Goal: Task Accomplishment & Management: Manage account settings

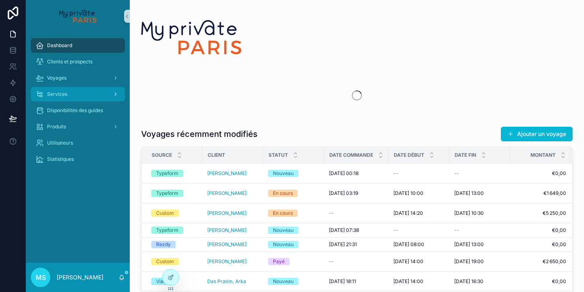
click at [73, 96] on div "Services" at bounding box center [78, 94] width 84 height 13
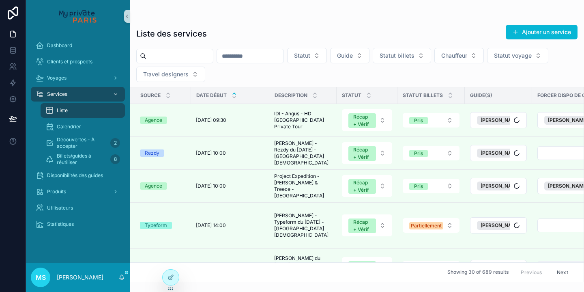
click at [172, 56] on input "scrollable content" at bounding box center [179, 55] width 67 height 11
type input "*"
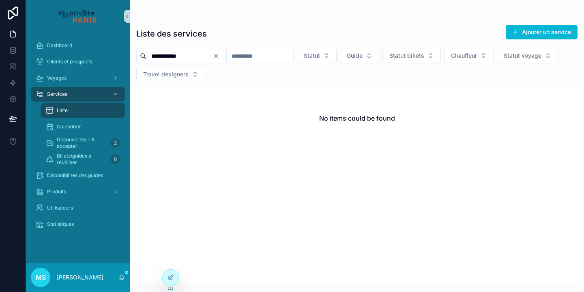
click at [164, 57] on input "**********" at bounding box center [179, 55] width 67 height 11
type input "**********"
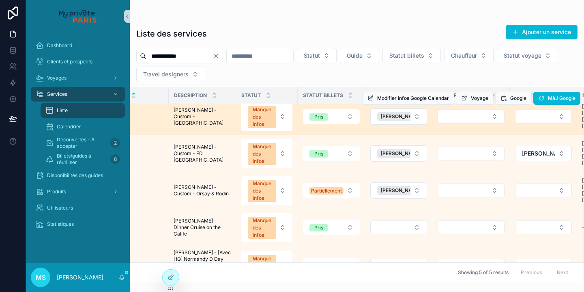
scroll to position [4, 25]
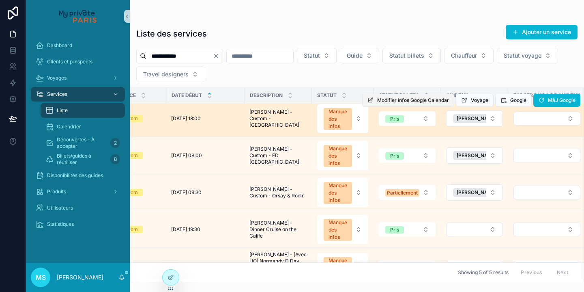
click at [422, 101] on span "Modifier infos Google Calendar" at bounding box center [413, 100] width 72 height 6
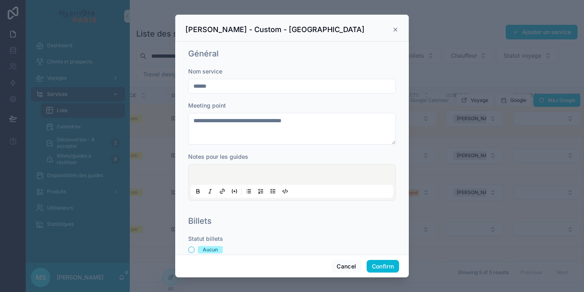
scroll to position [0, 0]
click at [391, 28] on div "[PERSON_NAME] - Custom - [GEOGRAPHIC_DATA]" at bounding box center [291, 30] width 213 height 10
click at [395, 29] on icon at bounding box center [395, 29] width 3 height 3
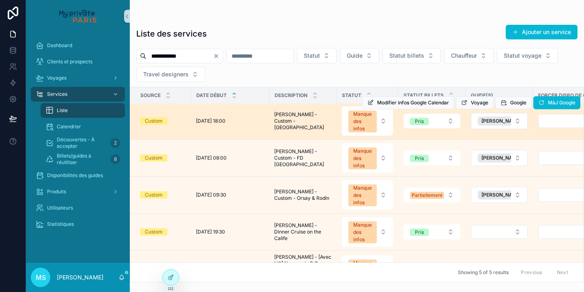
scroll to position [1, 0]
click at [386, 123] on button "Manque des infos" at bounding box center [367, 120] width 51 height 29
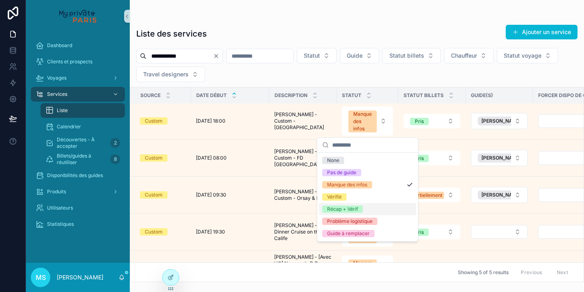
click at [361, 209] on span "Récap + Vérif" at bounding box center [343, 208] width 41 height 7
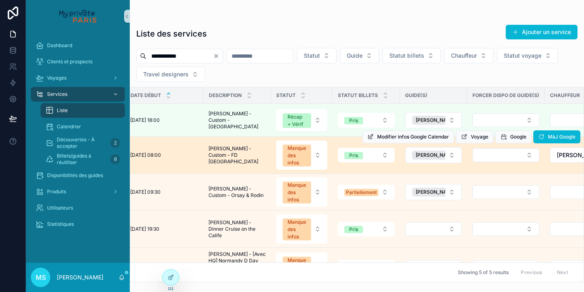
scroll to position [1, 65]
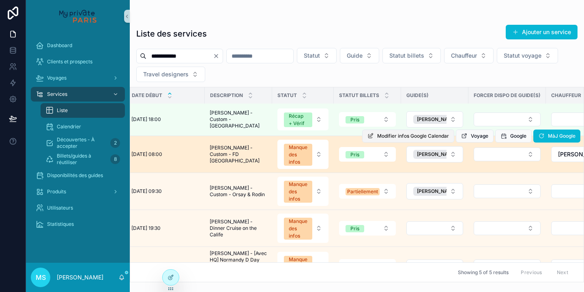
click at [421, 135] on span "Modifier infos Google Calendar" at bounding box center [413, 136] width 72 height 6
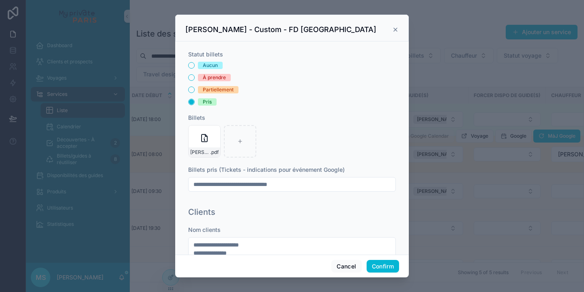
scroll to position [181, 0]
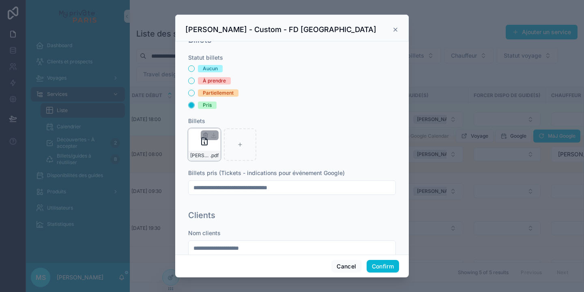
click at [192, 148] on div "[PERSON_NAME]-[GEOGRAPHIC_DATA]-og-185-557-753- .pdf" at bounding box center [204, 144] width 32 height 32
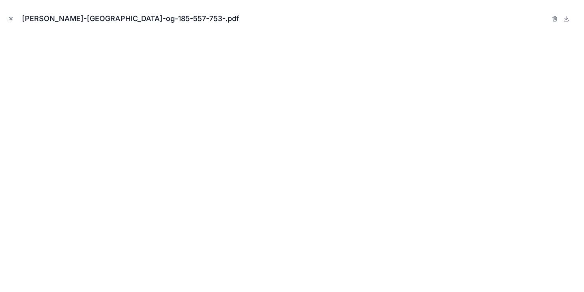
click at [11, 19] on icon "Close modal" at bounding box center [11, 19] width 6 height 6
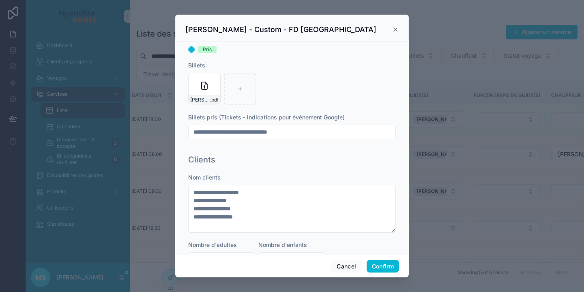
scroll to position [252, 0]
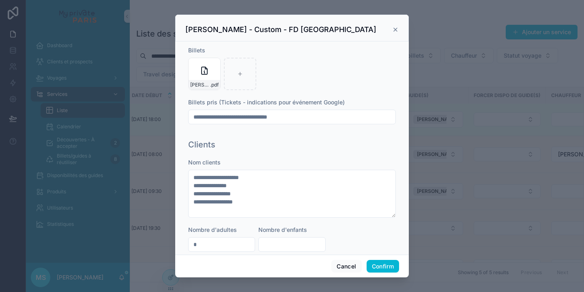
click at [394, 29] on icon at bounding box center [395, 29] width 6 height 6
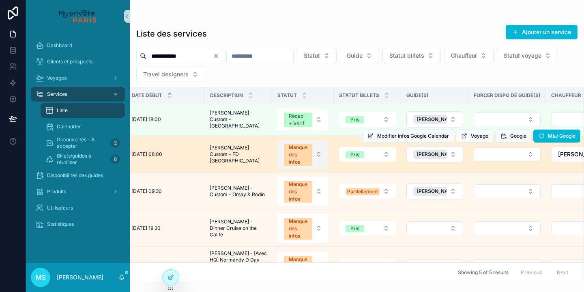
click at [319, 155] on button "Manque des infos" at bounding box center [303, 154] width 51 height 29
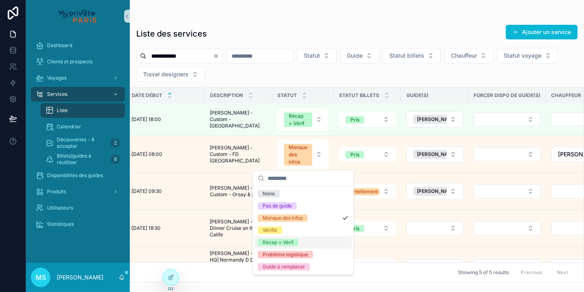
click at [299, 238] on div "Récap + Vérif" at bounding box center [303, 242] width 97 height 12
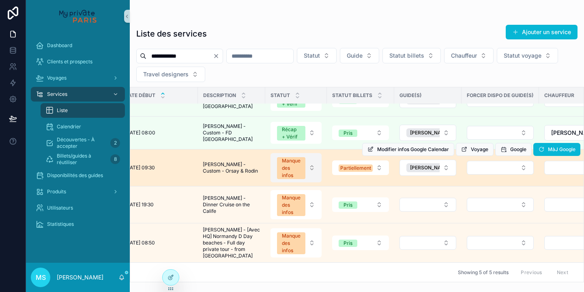
scroll to position [19, 97]
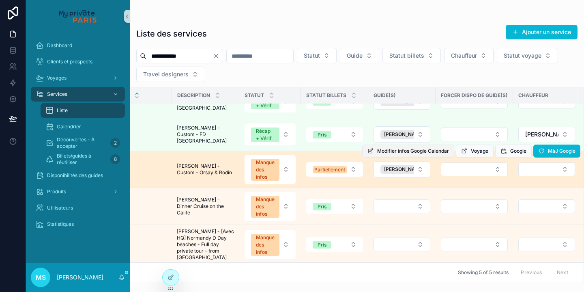
click at [383, 153] on span "Modifier infos Google Calendar" at bounding box center [413, 151] width 72 height 6
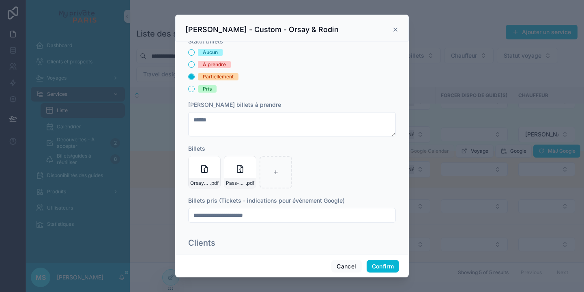
scroll to position [191, 0]
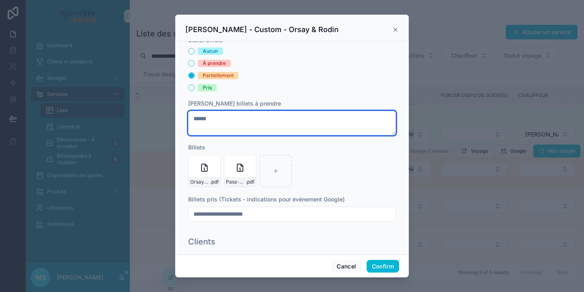
click at [241, 121] on textarea "*****" at bounding box center [292, 123] width 208 height 24
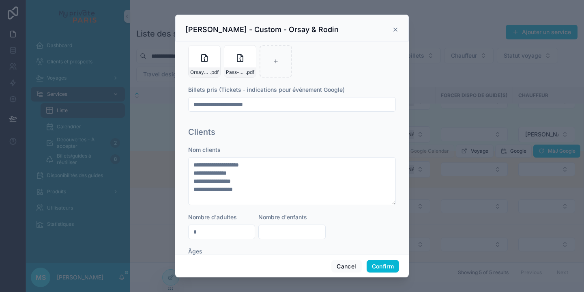
scroll to position [269, 0]
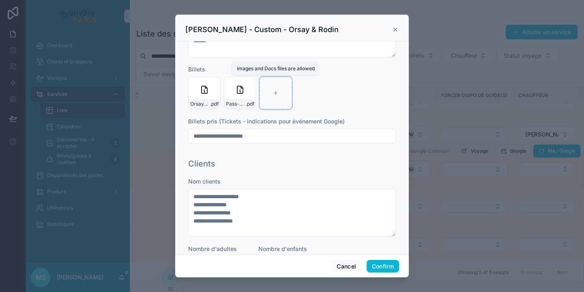
click at [275, 93] on icon at bounding box center [276, 93] width 6 height 6
type input "**********"
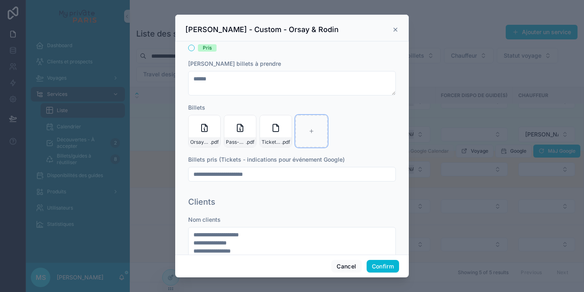
scroll to position [226, 0]
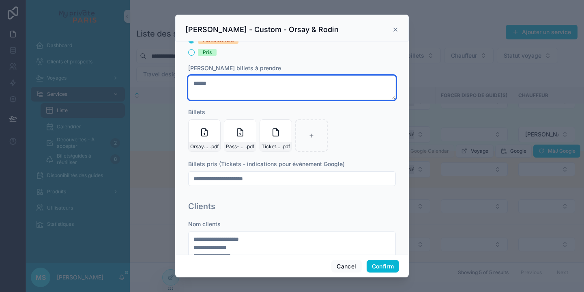
drag, startPoint x: 198, startPoint y: 82, endPoint x: 178, endPoint y: 81, distance: 20.0
click at [178, 81] on div "**********" at bounding box center [292, 147] width 234 height 213
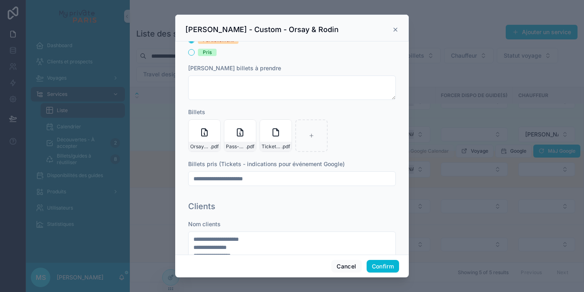
click at [274, 178] on input "**********" at bounding box center [292, 178] width 207 height 11
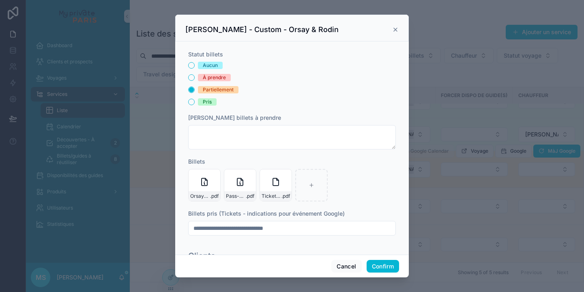
scroll to position [186, 0]
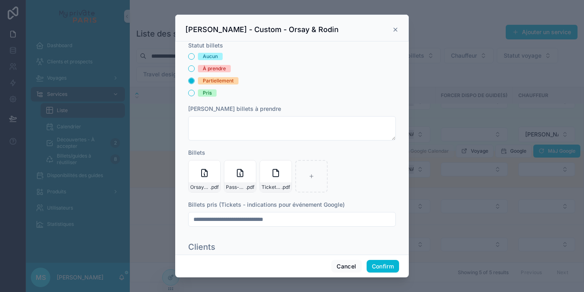
type input "**********"
click at [185, 93] on div "**********" at bounding box center [292, 128] width 214 height 219
click at [191, 93] on button "Pris" at bounding box center [191, 93] width 6 height 6
click at [381, 265] on button "Confirm" at bounding box center [383, 266] width 32 height 13
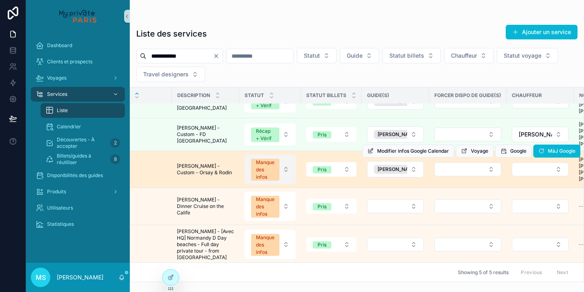
click at [285, 172] on button "Manque des infos" at bounding box center [270, 169] width 51 height 29
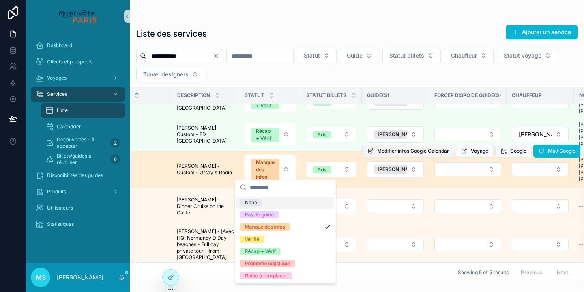
scroll to position [25, 82]
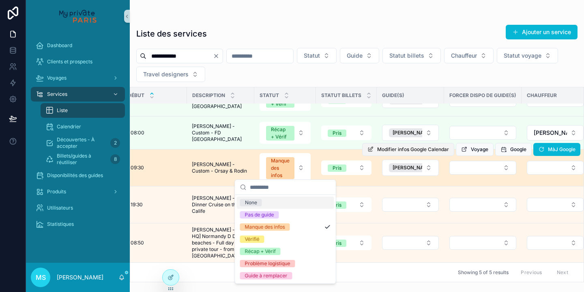
click at [418, 148] on button "Modifier infos Google Calendar" at bounding box center [408, 149] width 92 height 13
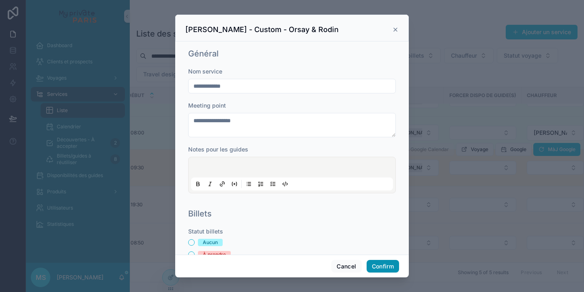
click at [374, 265] on button "Confirm" at bounding box center [383, 266] width 32 height 13
click at [379, 265] on button "Confirm" at bounding box center [383, 266] width 32 height 13
click at [396, 28] on icon at bounding box center [395, 29] width 6 height 6
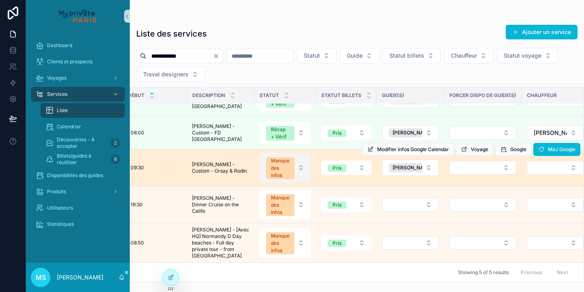
click at [302, 162] on button "Manque des infos" at bounding box center [285, 167] width 51 height 29
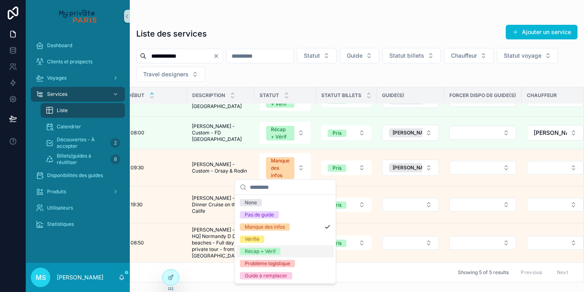
click at [284, 251] on div "Récap + Vérif" at bounding box center [285, 251] width 97 height 12
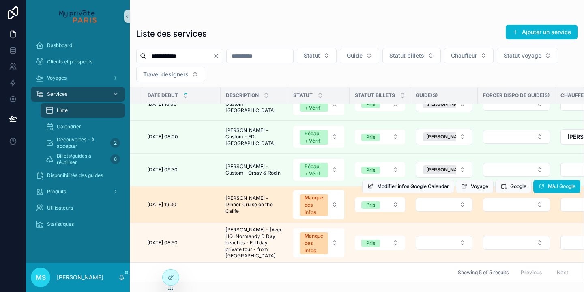
scroll to position [23, 49]
click at [388, 183] on button "Modifier infos Google Calendar" at bounding box center [408, 186] width 92 height 13
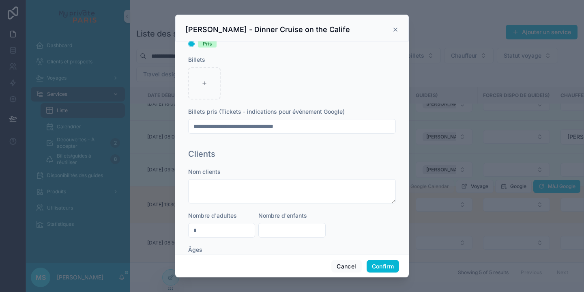
scroll to position [243, 0]
click at [377, 269] on button "Confirm" at bounding box center [383, 266] width 32 height 13
click at [394, 33] on icon at bounding box center [395, 29] width 6 height 6
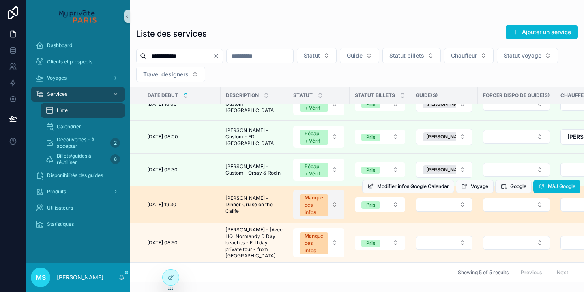
click at [334, 198] on button "Manque des infos" at bounding box center [318, 204] width 51 height 29
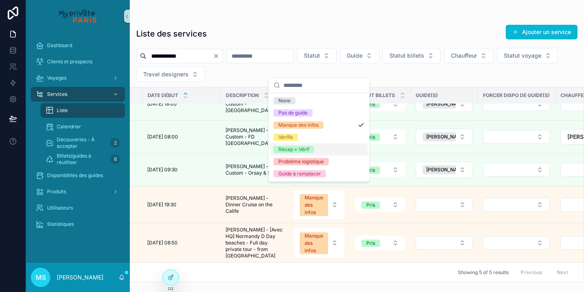
click at [321, 149] on div "Récap + Vérif" at bounding box center [319, 149] width 97 height 12
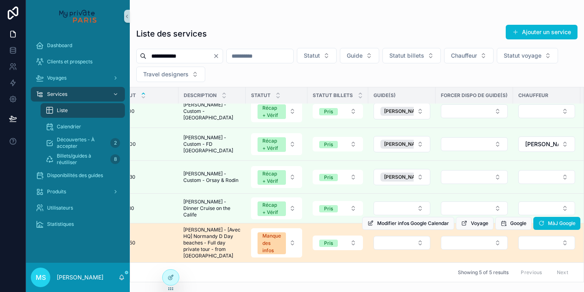
scroll to position [15, 54]
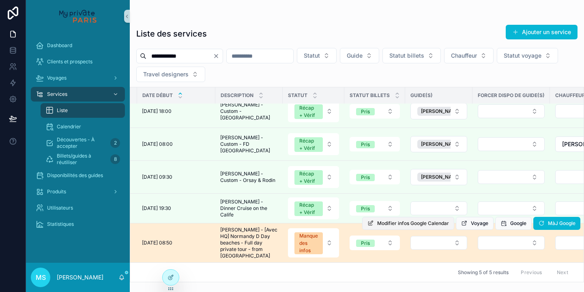
click at [419, 220] on span "Modifier infos Google Calendar" at bounding box center [413, 223] width 72 height 6
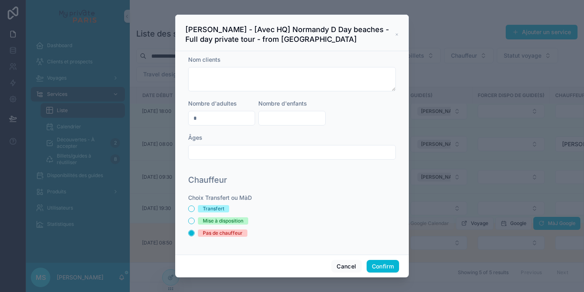
scroll to position [0, 0]
click at [397, 35] on icon at bounding box center [397, 35] width 2 height 2
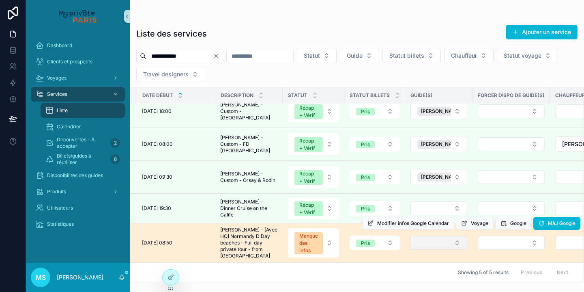
click at [440, 245] on button "Select Button" at bounding box center [439, 243] width 57 height 14
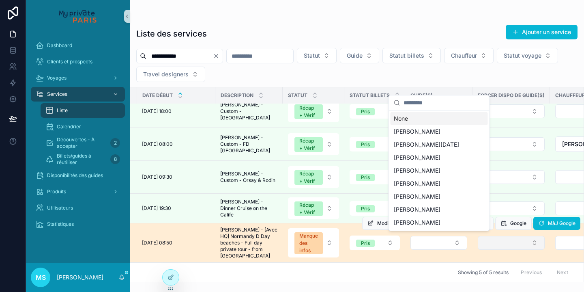
click at [485, 240] on button "Select Button" at bounding box center [511, 243] width 67 height 14
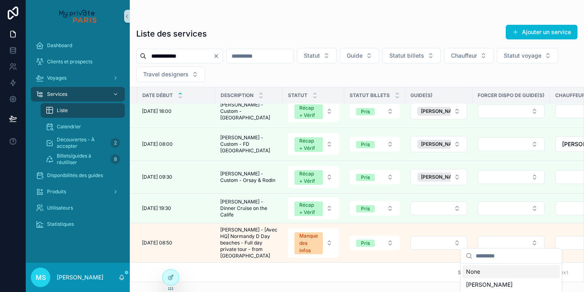
click at [485, 256] on input "scrollable content" at bounding box center [516, 255] width 81 height 15
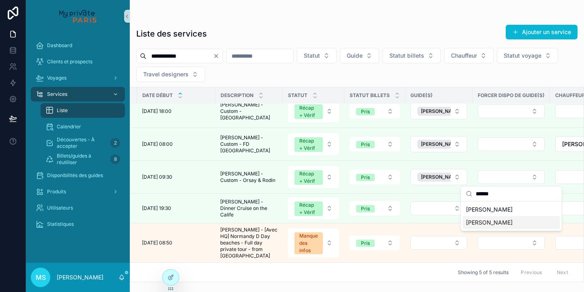
type input "******"
click at [495, 224] on span "[PERSON_NAME]" at bounding box center [489, 222] width 47 height 8
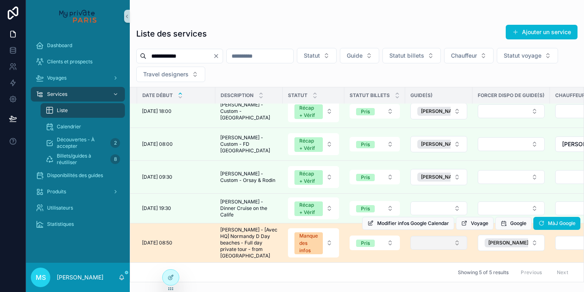
click at [451, 240] on button "Select Button" at bounding box center [439, 243] width 57 height 14
click at [449, 239] on button "Select Button" at bounding box center [439, 243] width 57 height 14
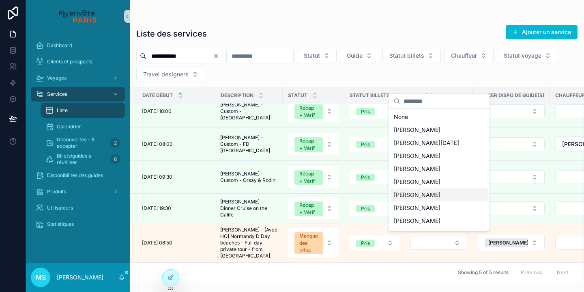
click at [448, 196] on div "[PERSON_NAME]" at bounding box center [439, 194] width 97 height 13
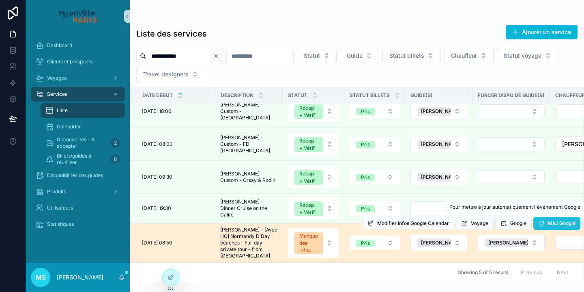
click at [554, 220] on span "MàJ Google" at bounding box center [562, 223] width 28 height 6
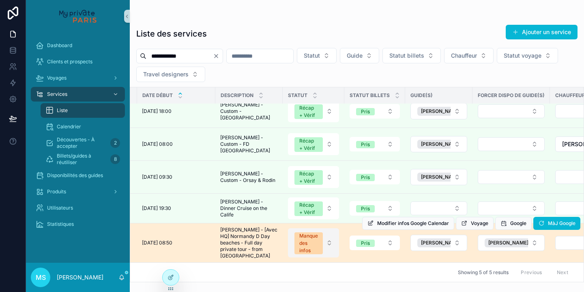
click at [331, 239] on button "Manque des infos" at bounding box center [313, 242] width 51 height 29
click at [328, 240] on button "Manque des infos" at bounding box center [313, 242] width 51 height 29
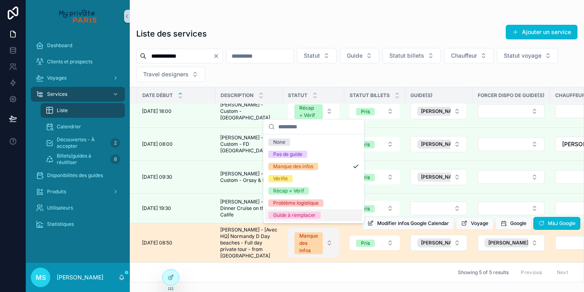
click at [328, 241] on button "Manque des infos" at bounding box center [313, 242] width 51 height 29
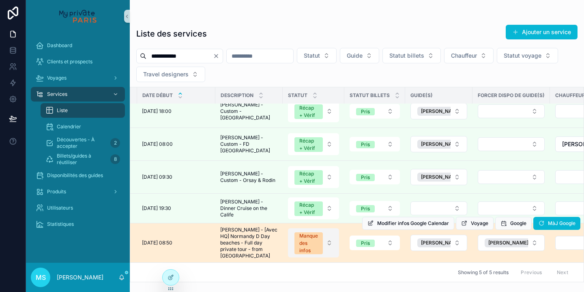
click at [328, 241] on button "Manque des infos" at bounding box center [313, 242] width 51 height 29
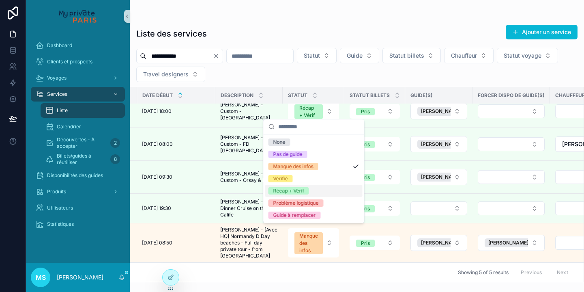
click at [306, 192] on span "Récap + Vérif" at bounding box center [289, 190] width 41 height 7
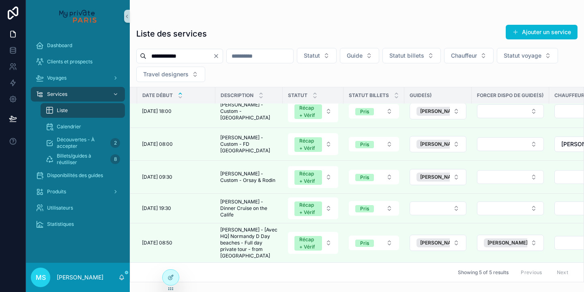
drag, startPoint x: 202, startPoint y: 56, endPoint x: 133, endPoint y: 57, distance: 69.4
click at [133, 57] on div "**********" at bounding box center [357, 65] width 455 height 34
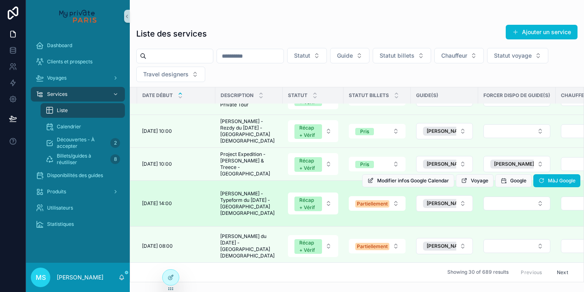
scroll to position [61, 53]
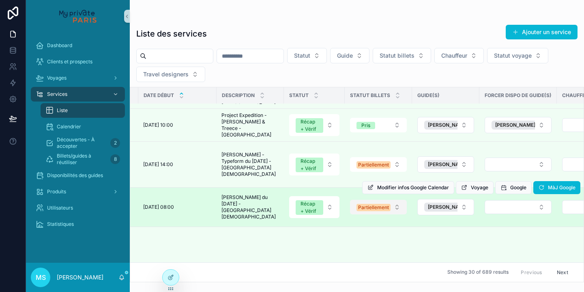
click at [398, 200] on button "Partiellement" at bounding box center [378, 207] width 57 height 15
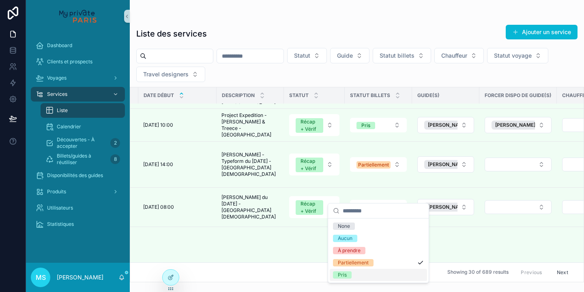
click at [366, 278] on div "Pris" at bounding box center [378, 275] width 97 height 12
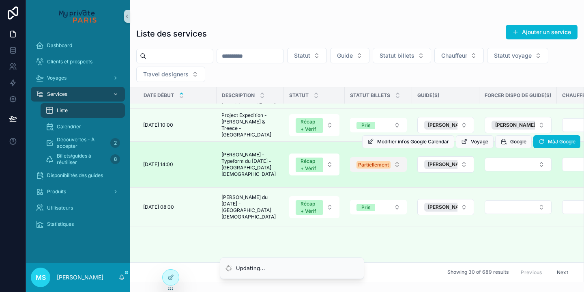
click at [396, 162] on button "Partiellement" at bounding box center [378, 164] width 57 height 15
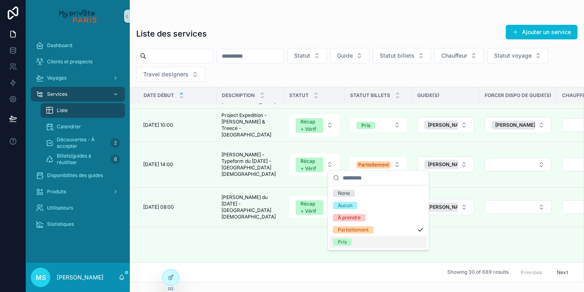
click at [368, 243] on div "Pris" at bounding box center [378, 242] width 97 height 12
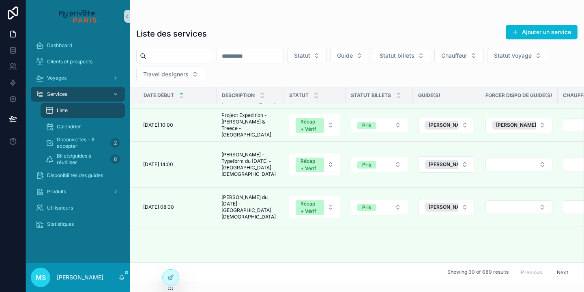
scroll to position [211, 53]
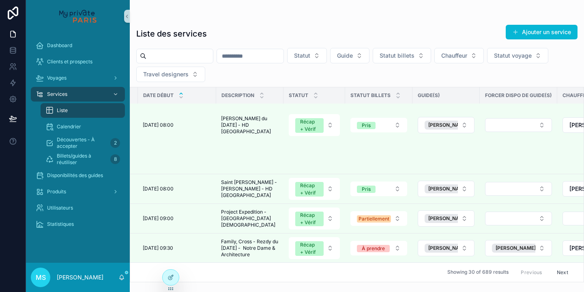
click at [196, 53] on input "scrollable content" at bounding box center [179, 55] width 67 height 11
type input "********"
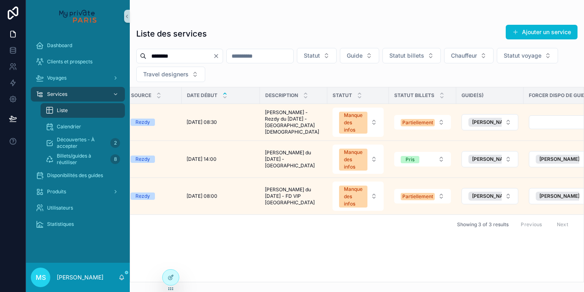
scroll to position [0, 9]
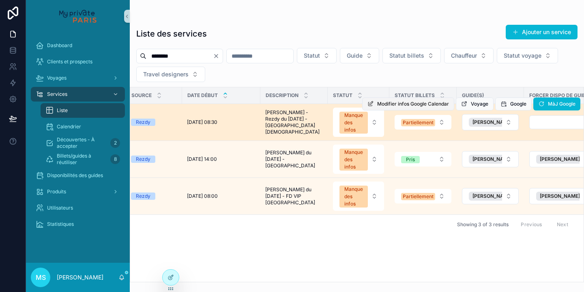
click at [407, 103] on span "Modifier infos Google Calendar" at bounding box center [413, 104] width 72 height 6
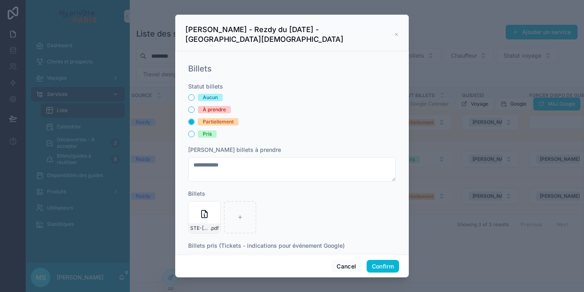
scroll to position [183, 0]
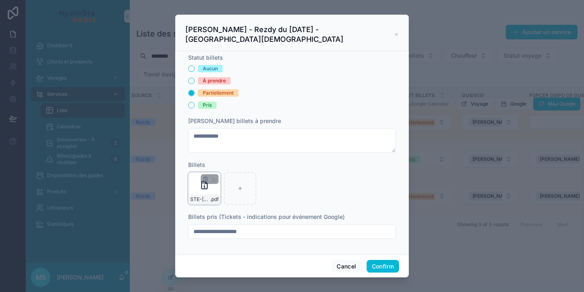
click at [206, 190] on div "STE-[PERSON_NAME] .pdf" at bounding box center [204, 188] width 32 height 32
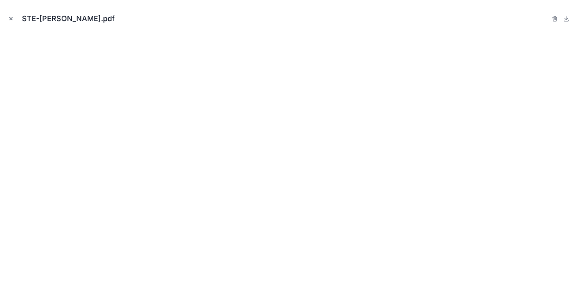
click at [11, 16] on icon "Close modal" at bounding box center [11, 19] width 6 height 6
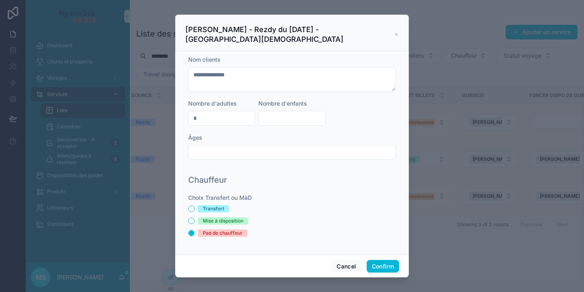
scroll to position [401, 0]
click at [383, 262] on button "Confirm" at bounding box center [383, 266] width 32 height 13
click at [396, 34] on icon at bounding box center [396, 34] width 4 height 6
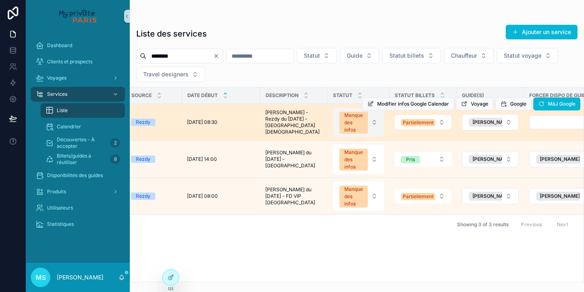
click at [376, 125] on button "Manque des infos" at bounding box center [358, 122] width 51 height 29
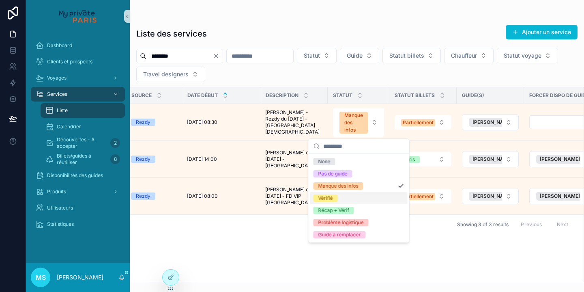
click at [355, 199] on div "Vérifié" at bounding box center [358, 198] width 97 height 12
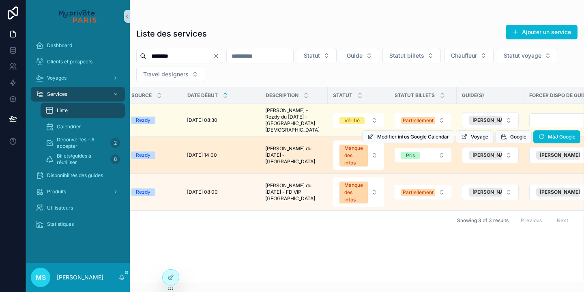
click at [375, 118] on div "Modifier infos Google Calendar Voyage Google MàJ Google" at bounding box center [471, 136] width 218 height 37
click at [374, 119] on div "Modifier infos Google Calendar Voyage Google MàJ Google" at bounding box center [471, 136] width 218 height 37
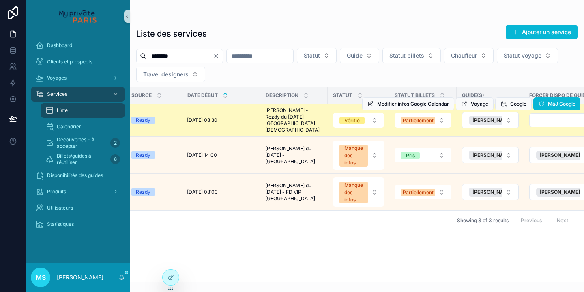
click at [373, 115] on div "Modifier infos Google Calendar Voyage Google MàJ Google" at bounding box center [471, 104] width 218 height 32
click at [374, 118] on button "Vérifié" at bounding box center [358, 120] width 51 height 15
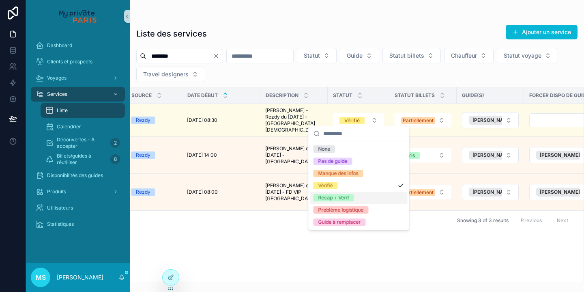
click at [364, 198] on div "Récap + Vérif" at bounding box center [358, 198] width 97 height 12
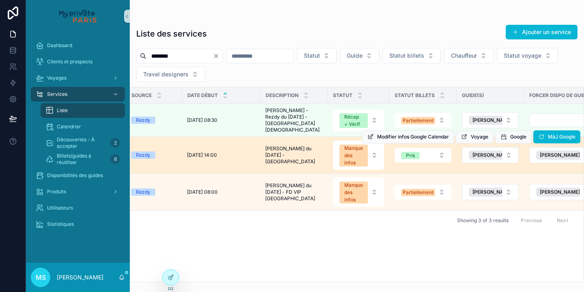
click at [375, 118] on div "Modifier infos Google Calendar Voyage Google MàJ Google" at bounding box center [471, 136] width 218 height 37
click at [374, 121] on div "Modifier infos Google Calendar Voyage Google MàJ Google" at bounding box center [471, 136] width 218 height 37
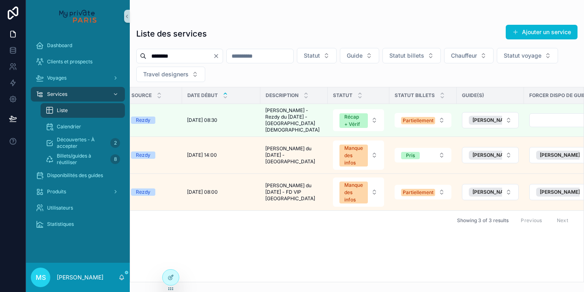
click at [375, 120] on button "Récap + Vérif" at bounding box center [358, 120] width 51 height 22
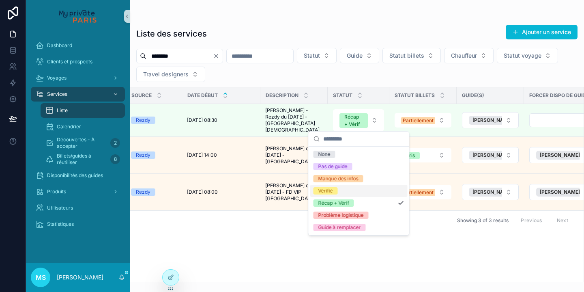
click at [347, 191] on div "Vérifié" at bounding box center [358, 191] width 97 height 12
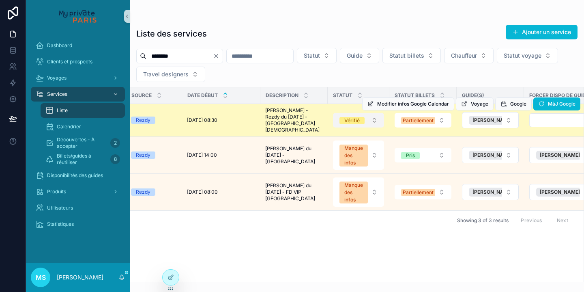
click at [374, 118] on button "Vérifié" at bounding box center [358, 120] width 51 height 15
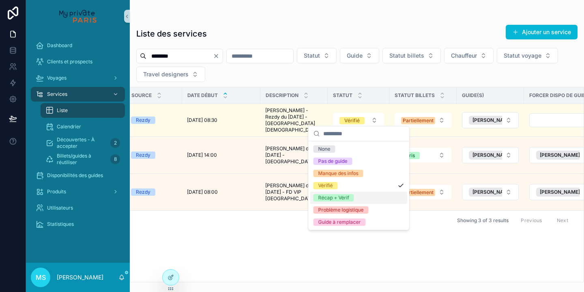
click at [355, 194] on div "Récap + Vérif" at bounding box center [358, 198] width 97 height 12
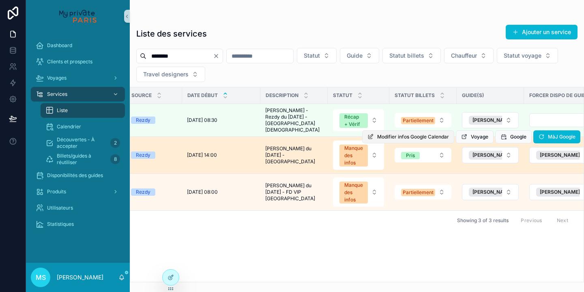
click at [402, 134] on span "Modifier infos Google Calendar" at bounding box center [413, 137] width 72 height 6
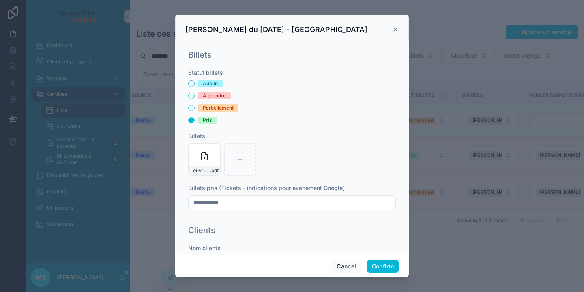
scroll to position [162, 0]
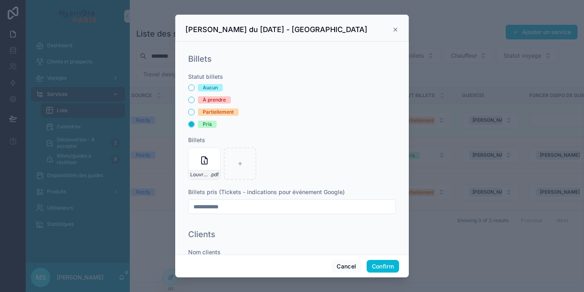
click at [394, 31] on icon at bounding box center [395, 29] width 6 height 6
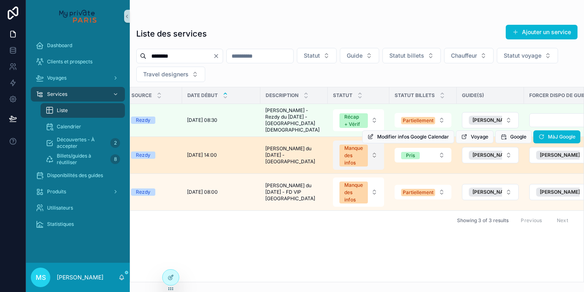
click at [373, 155] on button "Manque des infos" at bounding box center [358, 154] width 51 height 29
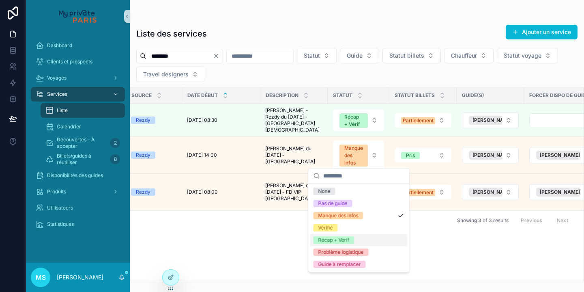
click at [342, 239] on div "Récap + Vérif" at bounding box center [334, 239] width 31 height 7
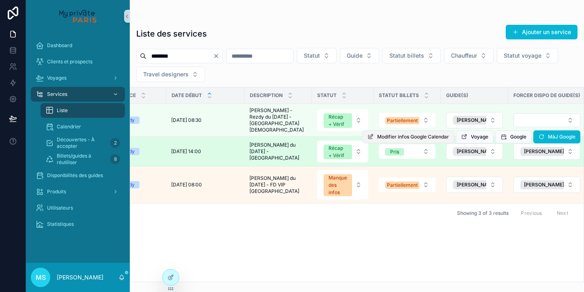
scroll to position [0, 18]
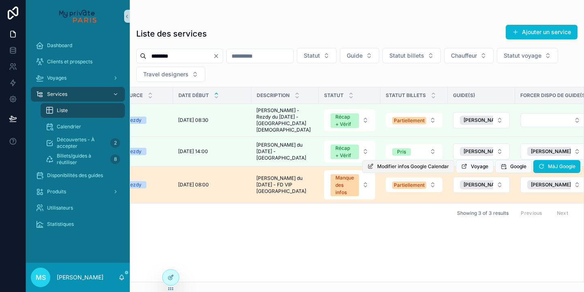
click at [382, 166] on span "Modifier infos Google Calendar" at bounding box center [413, 166] width 72 height 6
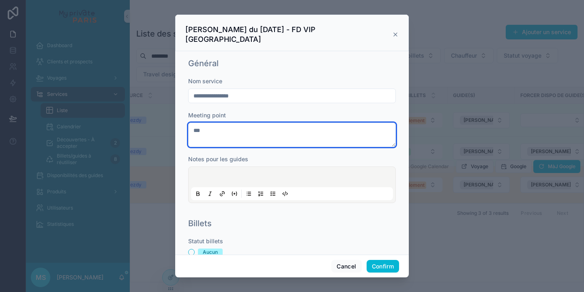
drag, startPoint x: 205, startPoint y: 120, endPoint x: 185, endPoint y: 120, distance: 19.9
click at [185, 120] on div "**********" at bounding box center [292, 152] width 234 height 203
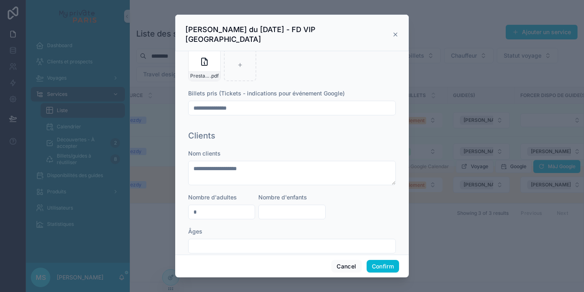
scroll to position [304, 0]
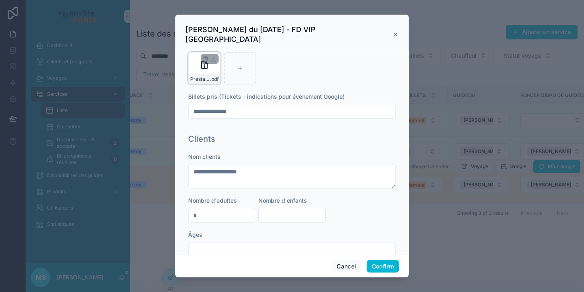
type textarea "**********"
click at [203, 64] on div "Prestaguide-9h15-[PERSON_NAME] .pdf" at bounding box center [204, 68] width 32 height 32
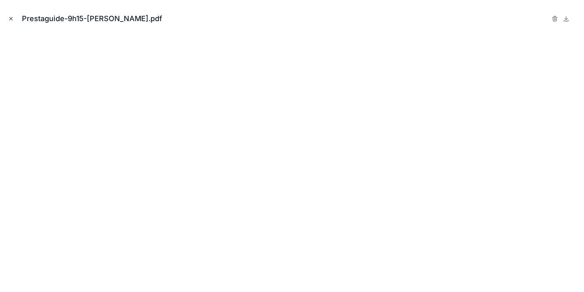
click at [9, 21] on icon "Close modal" at bounding box center [11, 19] width 6 height 6
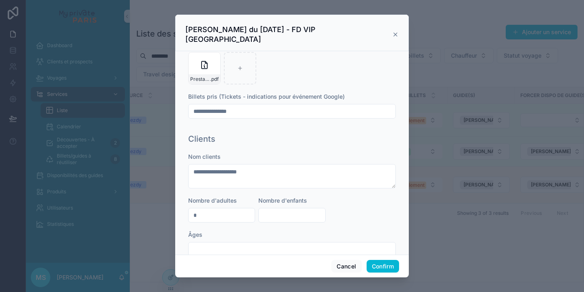
click at [9, 20] on div at bounding box center [292, 146] width 584 height 292
click at [384, 264] on button "Confirm" at bounding box center [383, 266] width 32 height 13
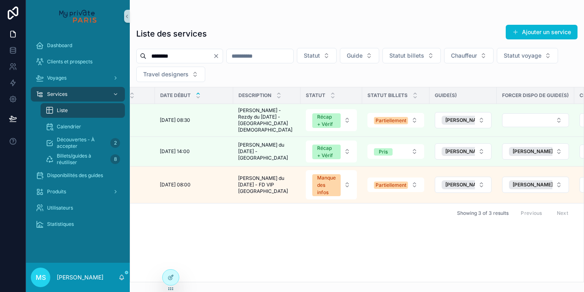
scroll to position [0, 37]
drag, startPoint x: 189, startPoint y: 56, endPoint x: 138, endPoint y: 55, distance: 50.7
click at [138, 55] on div "********" at bounding box center [179, 56] width 87 height 15
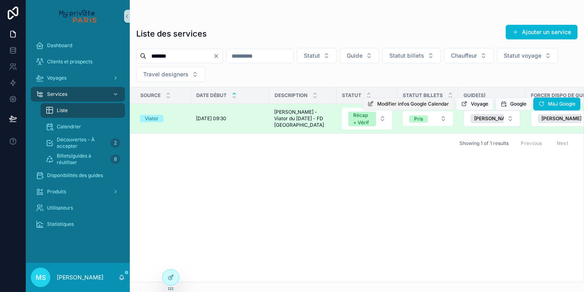
type input "*******"
click at [396, 105] on span "Modifier infos Google Calendar" at bounding box center [413, 104] width 72 height 6
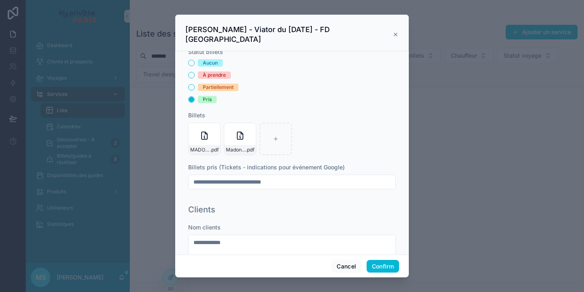
scroll to position [186, 0]
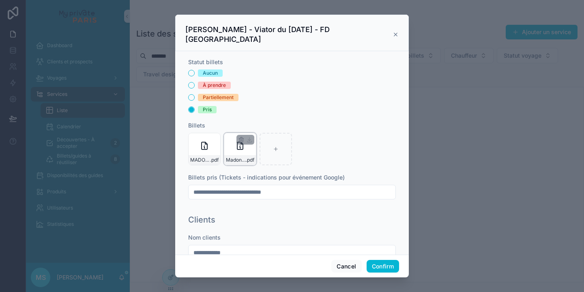
click at [229, 140] on div "Madonia-Grandes-eaux- .pdf" at bounding box center [240, 149] width 32 height 32
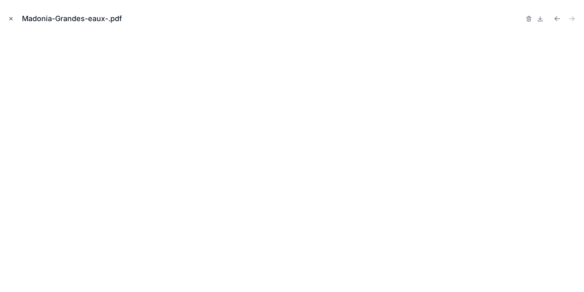
click at [8, 17] on icon "Close modal" at bounding box center [11, 19] width 6 height 6
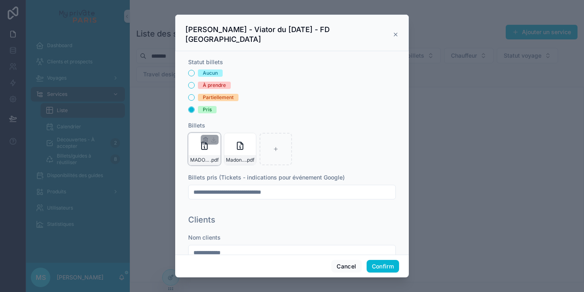
click at [195, 138] on div "MADONIA-[GEOGRAPHIC_DATA]-185-141-559 .pdf" at bounding box center [204, 149] width 32 height 32
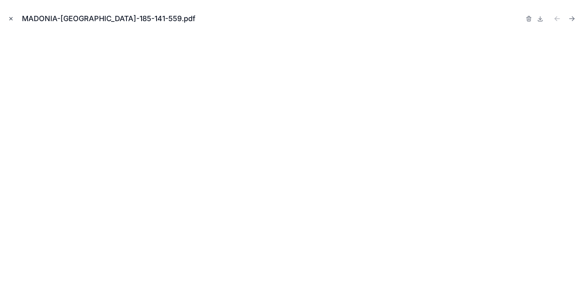
click at [12, 17] on icon "Close modal" at bounding box center [11, 19] width 6 height 6
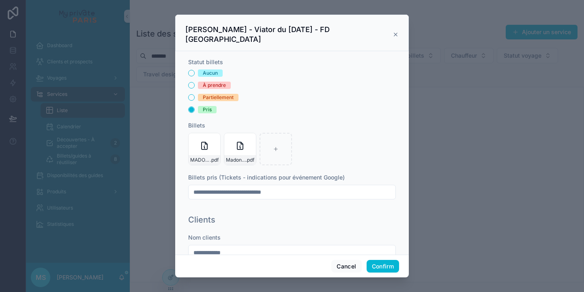
drag, startPoint x: 283, startPoint y: 182, endPoint x: 305, endPoint y: 182, distance: 22.3
click at [305, 186] on input "**********" at bounding box center [292, 191] width 207 height 11
type input "**********"
click at [248, 136] on icon at bounding box center [249, 139] width 6 height 6
click at [241, 139] on icon "button" at bounding box center [241, 140] width 0 height 2
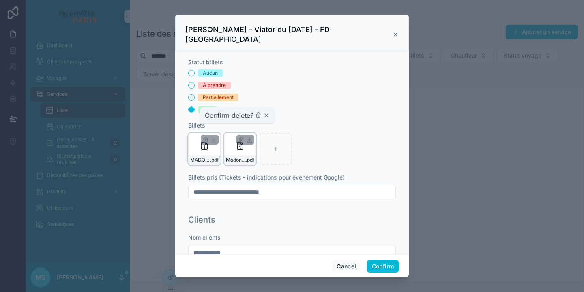
click at [214, 144] on div "MADONIA-[GEOGRAPHIC_DATA]-185-141-559 .pdf" at bounding box center [204, 149] width 32 height 32
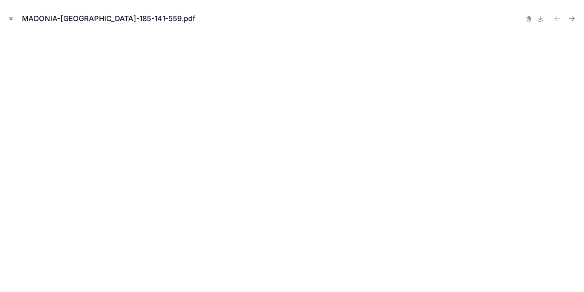
click at [9, 18] on icon "Close modal" at bounding box center [11, 19] width 6 height 6
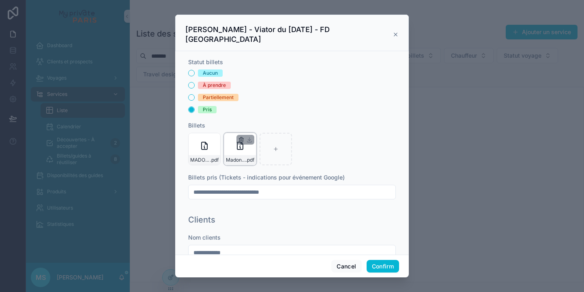
click at [239, 136] on icon "button" at bounding box center [241, 139] width 6 height 6
click at [258, 116] on icon "button" at bounding box center [258, 116] width 0 height 2
click at [234, 142] on div at bounding box center [240, 149] width 32 height 32
click at [238, 146] on icon at bounding box center [240, 149] width 6 height 6
type input "**********"
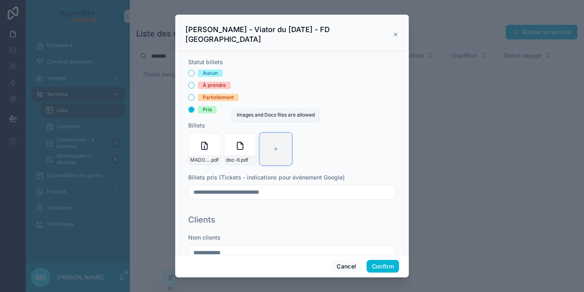
click at [269, 138] on div at bounding box center [276, 149] width 32 height 32
type input "**********"
drag, startPoint x: 291, startPoint y: 182, endPoint x: 286, endPoint y: 182, distance: 4.9
click at [286, 186] on input "**********" at bounding box center [292, 191] width 207 height 11
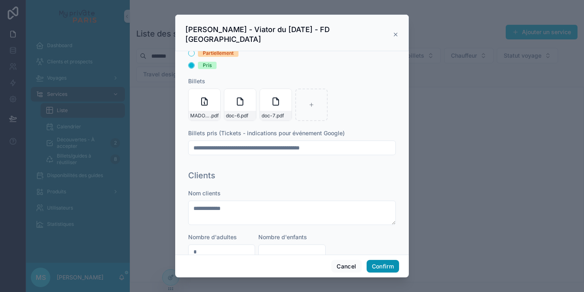
scroll to position [233, 0]
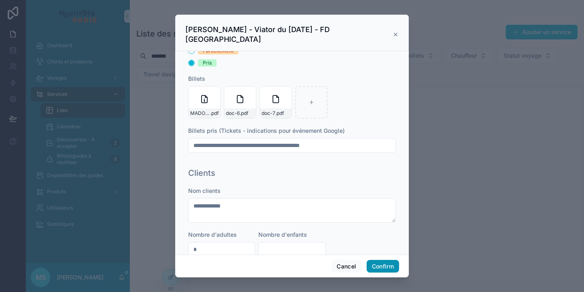
type input "**********"
click at [380, 266] on button "Confirm" at bounding box center [383, 266] width 32 height 13
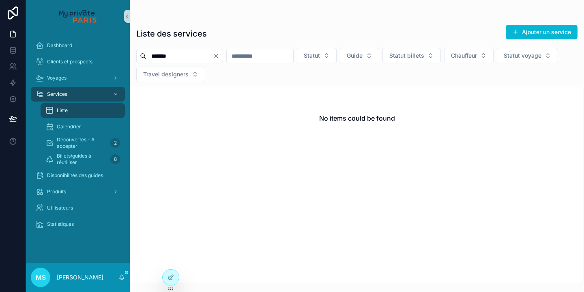
click at [172, 56] on input "*******" at bounding box center [179, 55] width 67 height 11
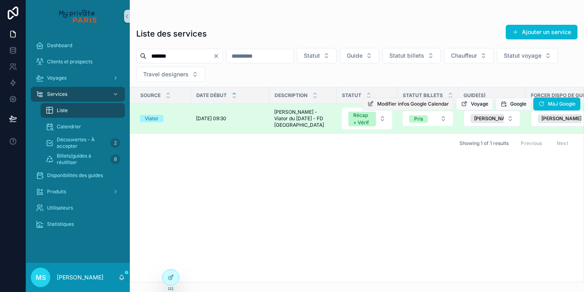
click at [398, 102] on span "Modifier infos Google Calendar" at bounding box center [413, 104] width 72 height 6
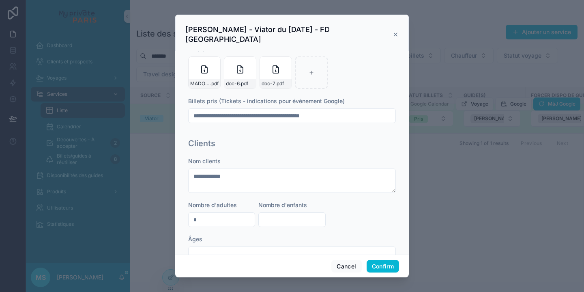
scroll to position [298, 0]
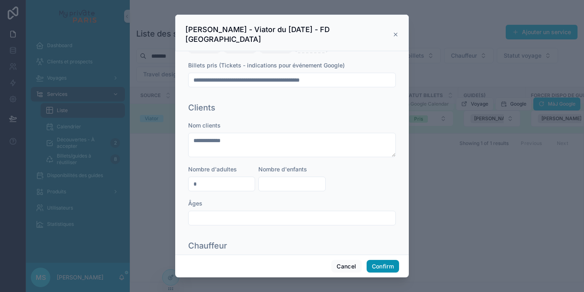
click at [379, 266] on button "Confirm" at bounding box center [383, 266] width 32 height 13
click at [394, 33] on icon at bounding box center [395, 34] width 3 height 3
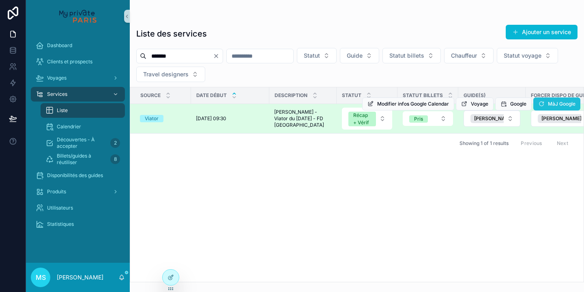
click at [547, 104] on button "MàJ Google" at bounding box center [557, 103] width 47 height 13
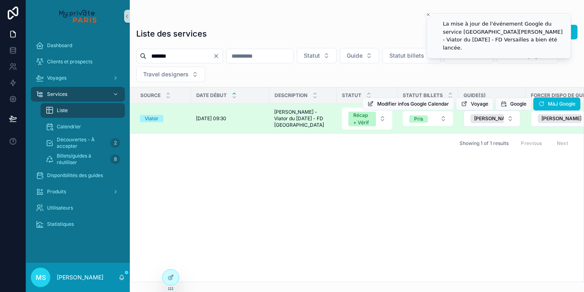
drag, startPoint x: 179, startPoint y: 57, endPoint x: 135, endPoint y: 52, distance: 44.5
click at [135, 52] on div "******* Statut Guide Statut billets Chauffeur Statut voyage Travel designers" at bounding box center [357, 65] width 455 height 34
type input "********"
